Goal: Find specific page/section: Find specific page/section

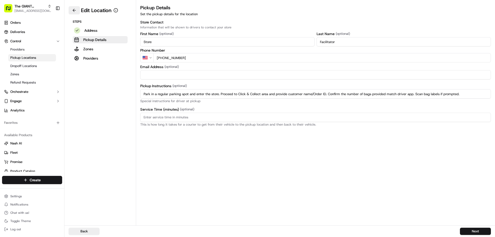
click at [75, 9] on button at bounding box center [74, 10] width 11 height 8
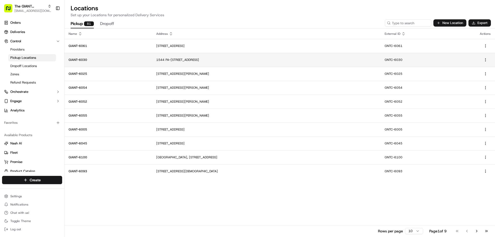
click at [183, 59] on p "1544 PA-[STREET_ADDRESS]" at bounding box center [266, 60] width 220 height 4
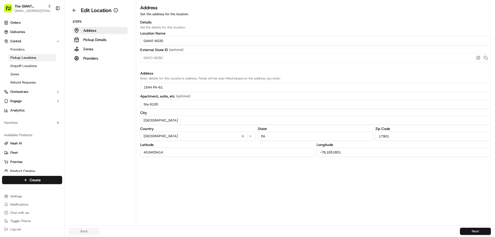
click at [479, 231] on button "Next" at bounding box center [475, 231] width 31 height 7
